Goal: Use online tool/utility: Utilize a website feature to perform a specific function

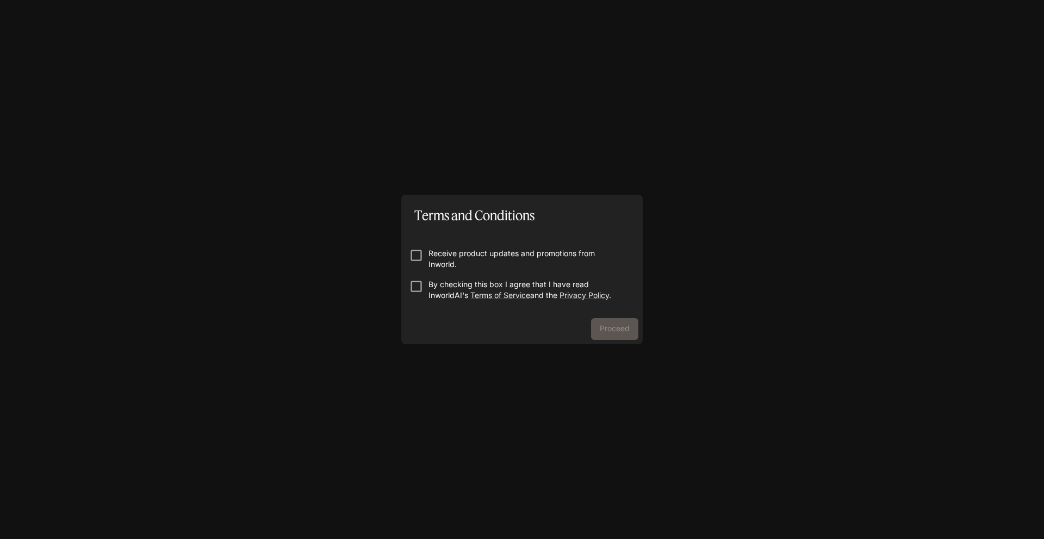
click at [458, 251] on p "Receive product updates and promotions from Inworld." at bounding box center [527, 259] width 196 height 22
click at [457, 283] on p "By checking this box I agree that I have read InworldAI's Terms of Service and …" at bounding box center [527, 290] width 196 height 22
click at [629, 327] on button "Proceed" at bounding box center [614, 329] width 47 height 22
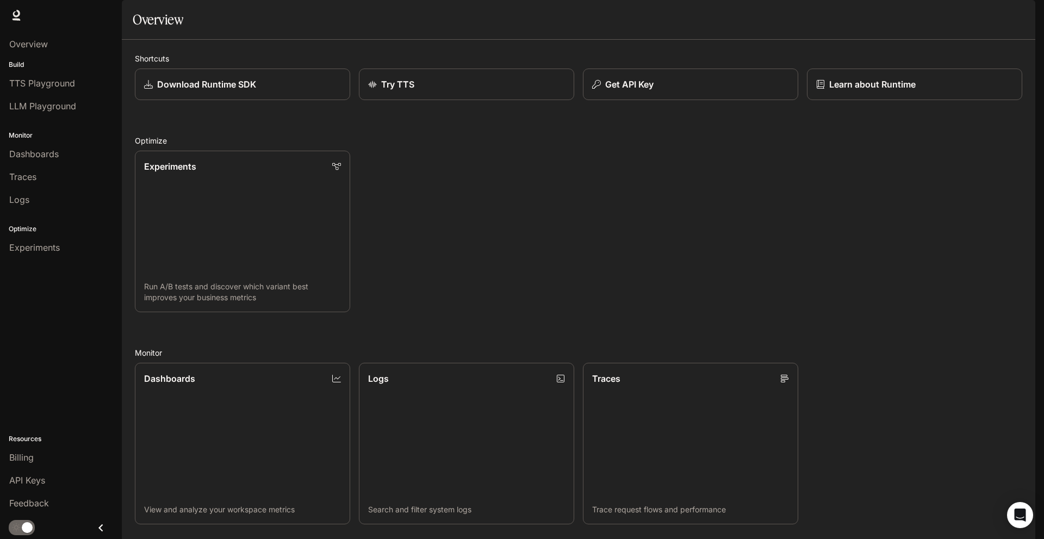
click at [444, 204] on div "Experiments Run A/B tests and discover which variant best improves your busines…" at bounding box center [574, 227] width 896 height 170
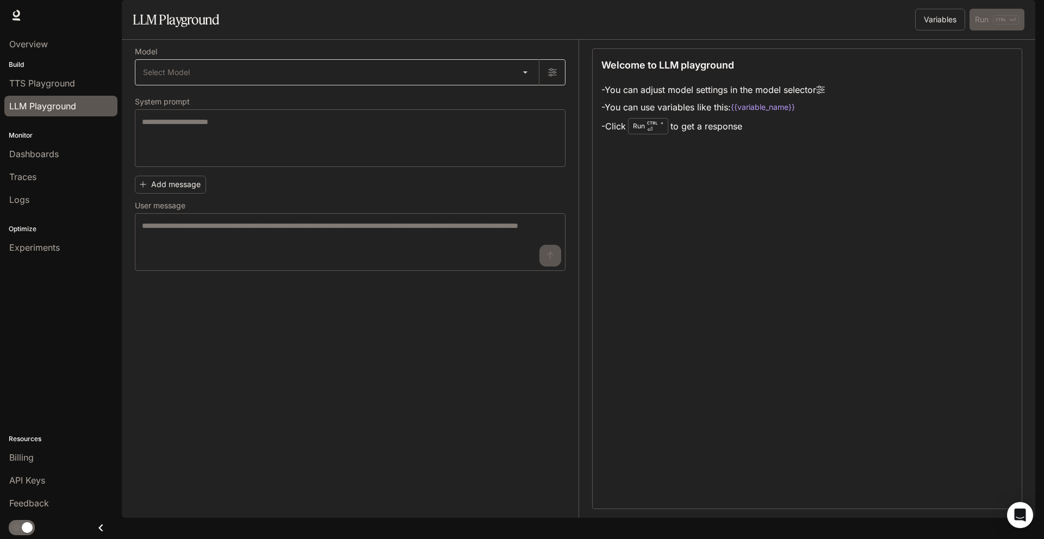
click at [375, 110] on body "Skip to main content Runtime Runtime Documentation Documentation Portal Overvie…" at bounding box center [522, 269] width 1044 height 539
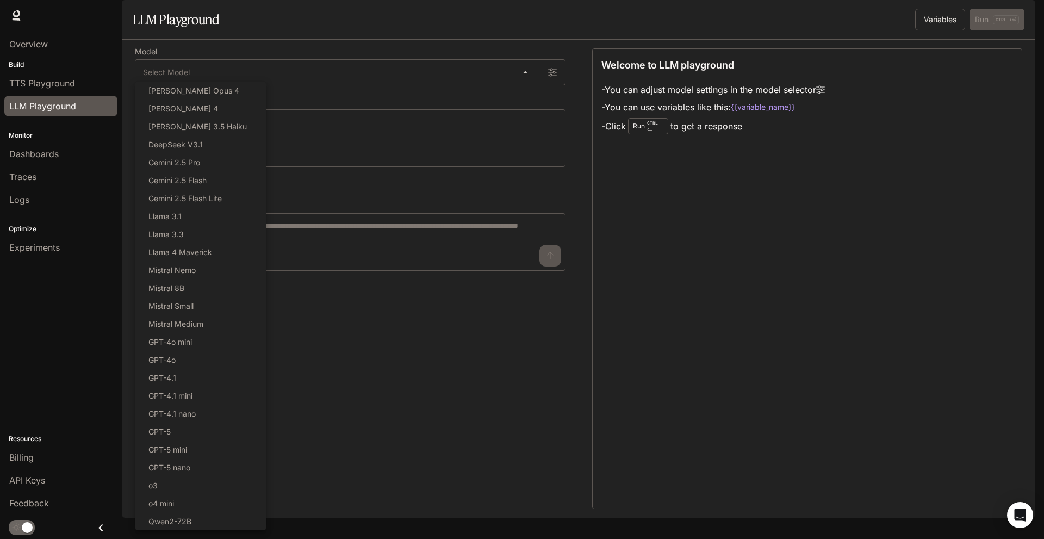
click at [346, 402] on div at bounding box center [522, 269] width 1044 height 539
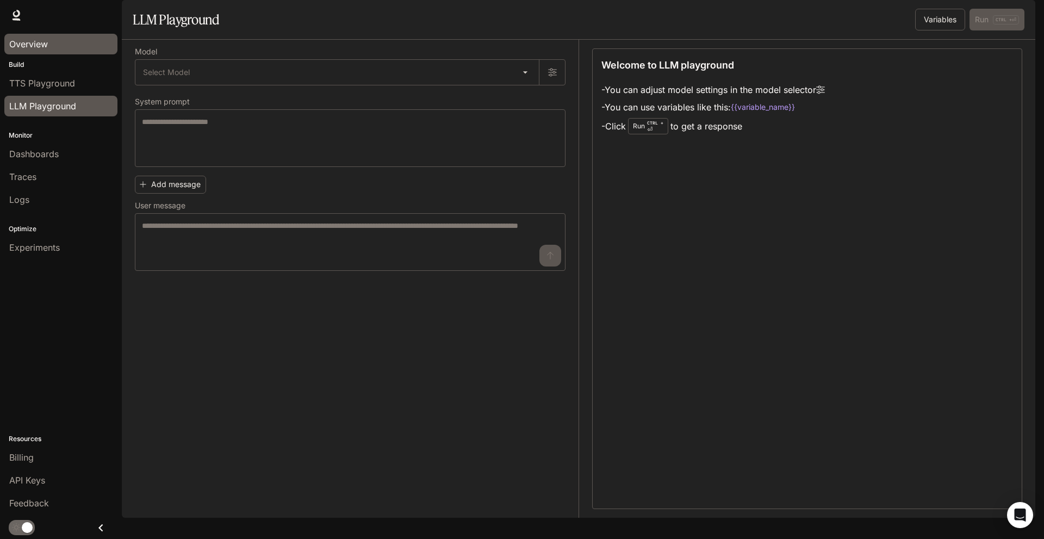
click at [42, 40] on span "Overview" at bounding box center [28, 44] width 39 height 13
